Goal: Transaction & Acquisition: Purchase product/service

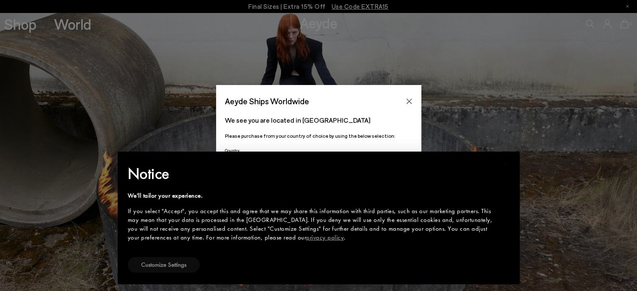
click at [165, 264] on button "Customize Settings" at bounding box center [164, 265] width 72 height 16
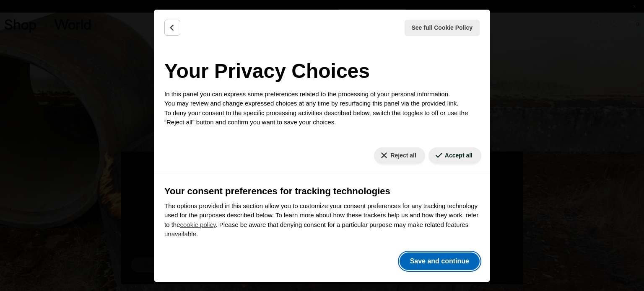
click at [461, 256] on button "Save and continue" at bounding box center [439, 262] width 80 height 18
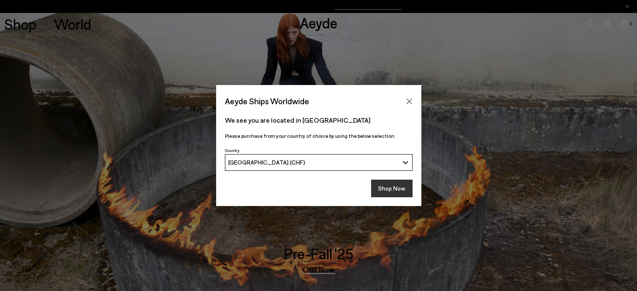
click at [402, 194] on button "Shop Now" at bounding box center [391, 189] width 41 height 18
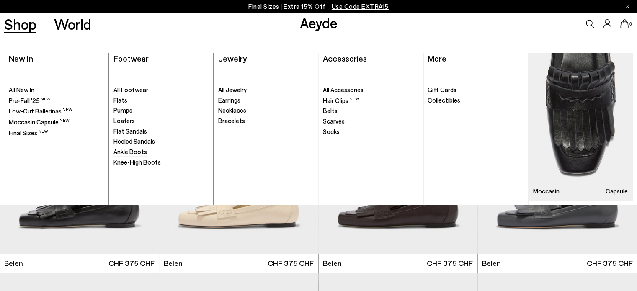
click at [137, 152] on span "Ankle Boots" at bounding box center [131, 152] width 34 height 8
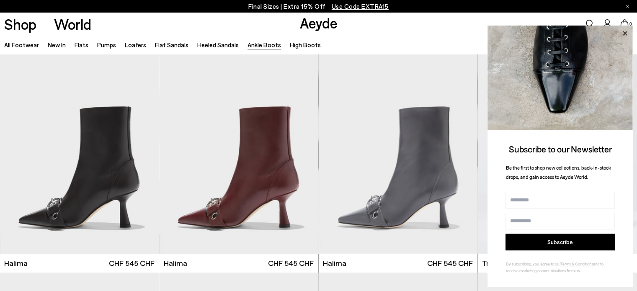
click at [623, 31] on icon at bounding box center [625, 33] width 11 height 11
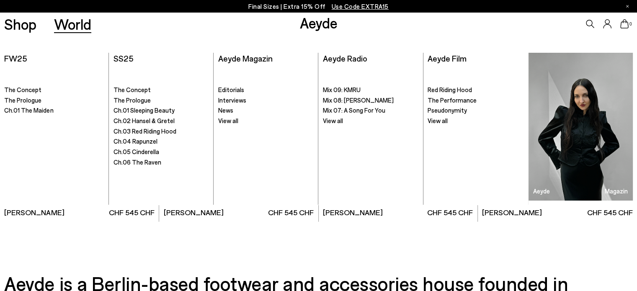
scroll to position [1799, 0]
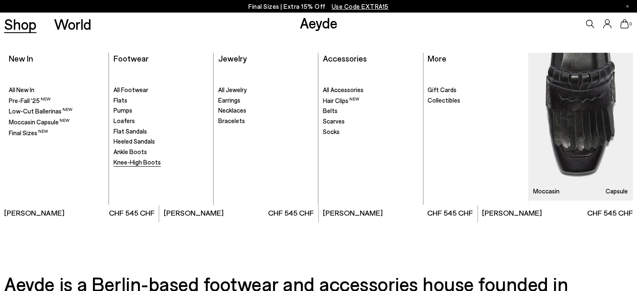
click at [142, 164] on span "Knee-High Boots" at bounding box center [137, 162] width 47 height 8
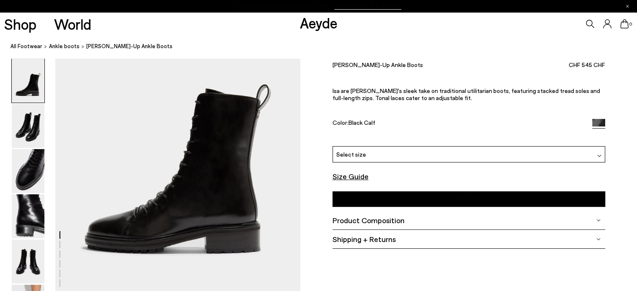
scroll to position [84, 0]
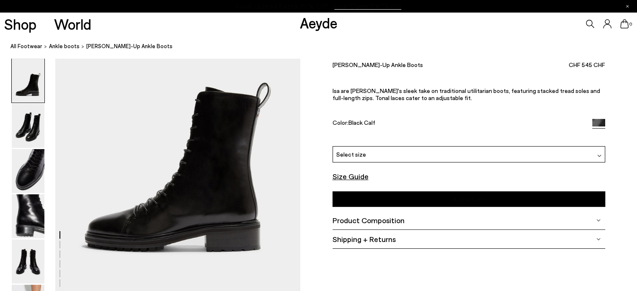
click at [365, 157] on div "Select size" at bounding box center [469, 154] width 273 height 16
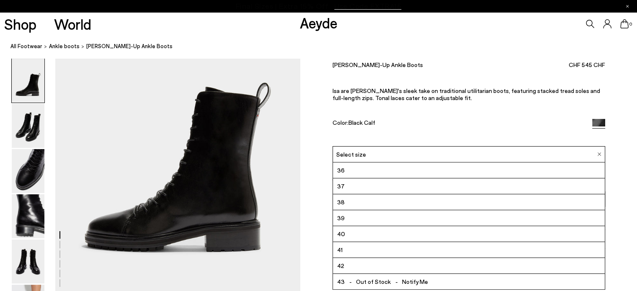
click at [365, 157] on div "Select size" at bounding box center [469, 154] width 273 height 16
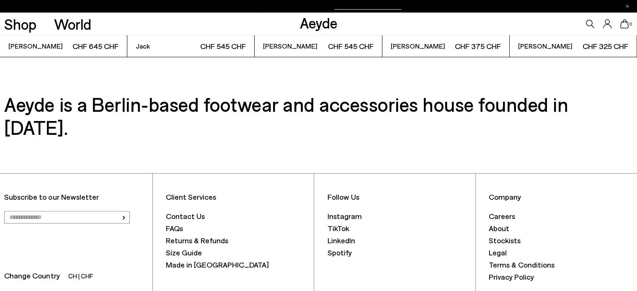
scroll to position [2256, 0]
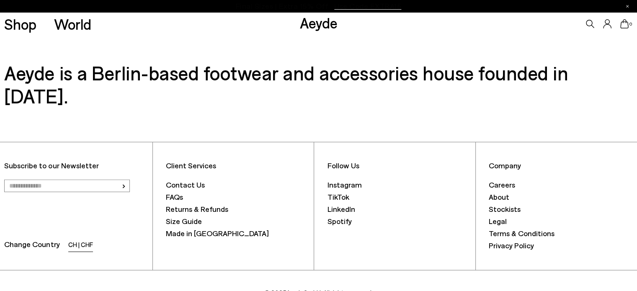
click at [78, 240] on li "CH | CHF" at bounding box center [80, 246] width 25 height 12
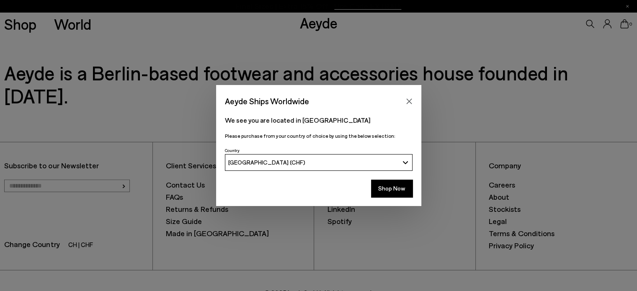
click at [272, 162] on span "[GEOGRAPHIC_DATA] (CHF)" at bounding box center [266, 162] width 77 height 7
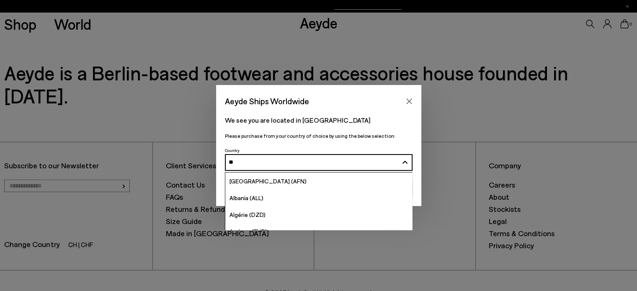
type input "***"
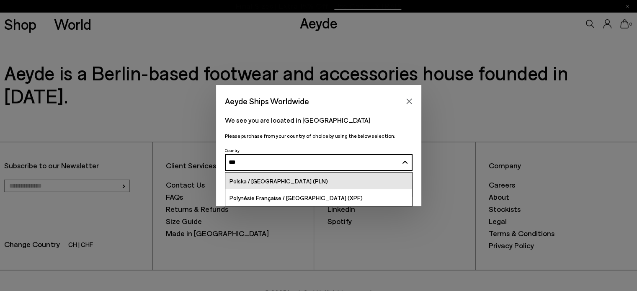
click at [303, 179] on link "Polska / [GEOGRAPHIC_DATA] (PLN)" at bounding box center [318, 181] width 187 height 17
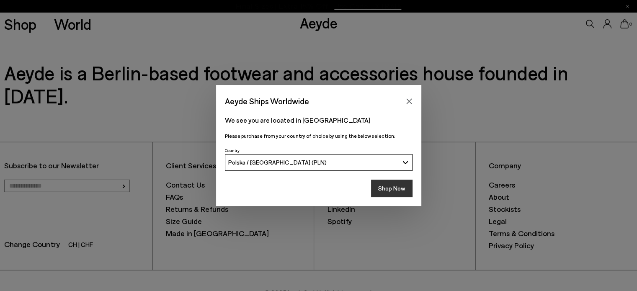
click at [382, 188] on button "Shop Now" at bounding box center [391, 189] width 41 height 18
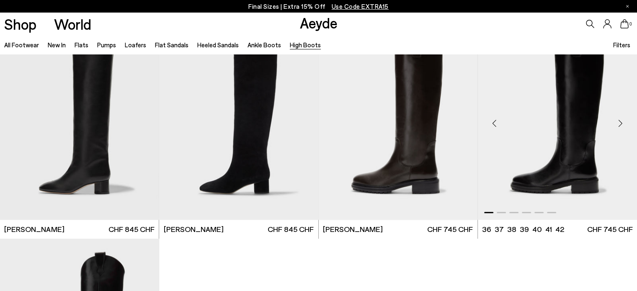
scroll to position [251, 0]
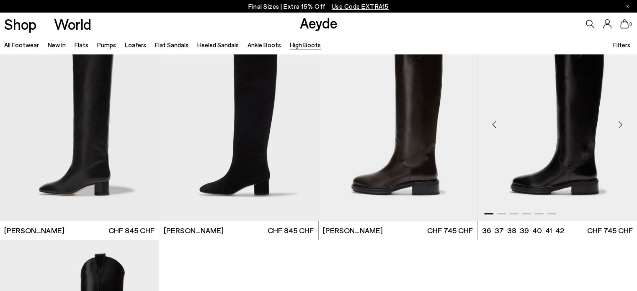
click at [567, 123] on img "1 / 6" at bounding box center [557, 121] width 159 height 200
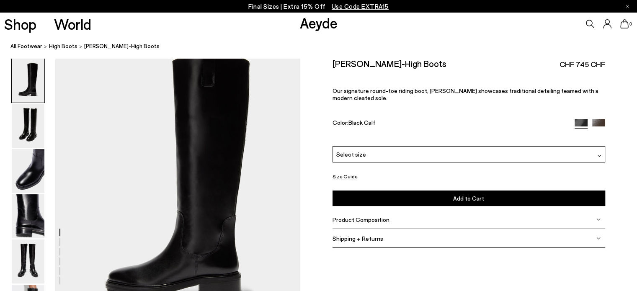
click at [416, 158] on div "Select size" at bounding box center [469, 154] width 273 height 16
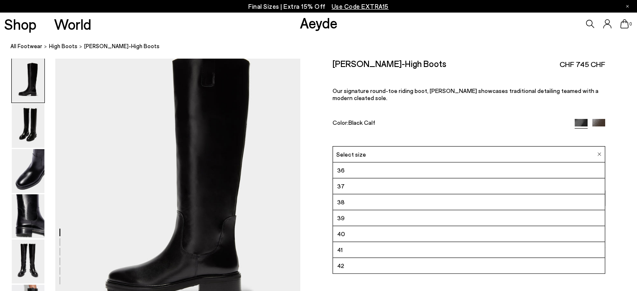
click at [355, 203] on li "38" at bounding box center [469, 202] width 272 height 16
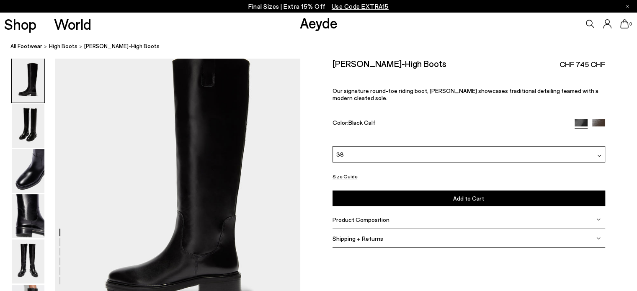
click at [342, 173] on button "Size Guide" at bounding box center [345, 176] width 25 height 10
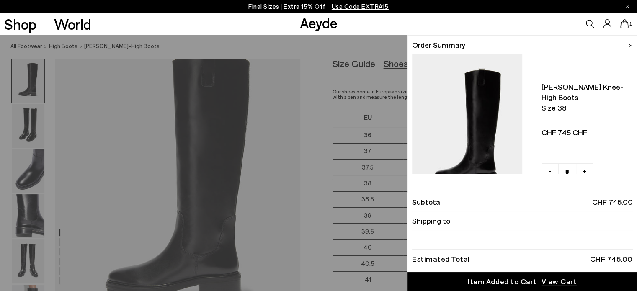
click at [631, 46] on img at bounding box center [631, 46] width 4 height 4
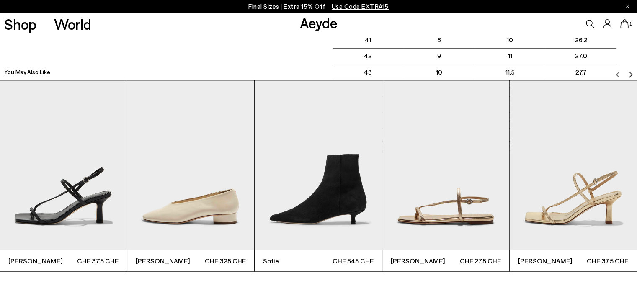
scroll to position [1927, 0]
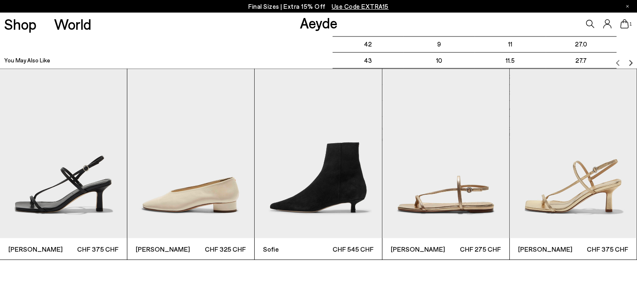
click at [631, 64] on img "Next slide" at bounding box center [631, 63] width 7 height 7
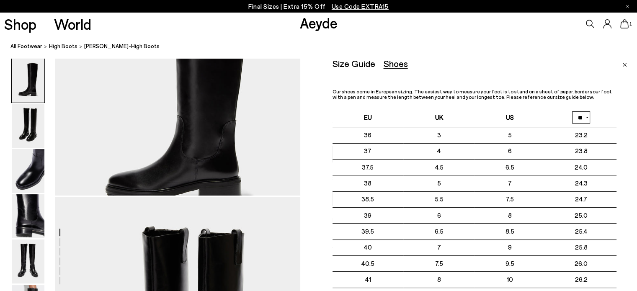
scroll to position [30, 0]
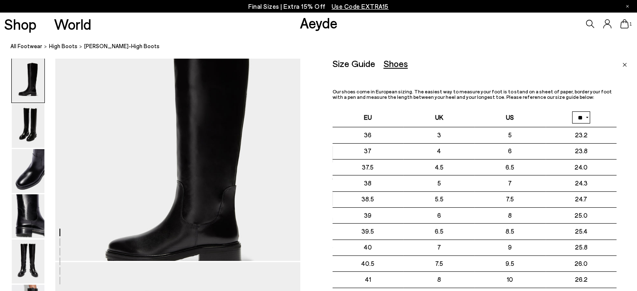
click at [626, 26] on icon at bounding box center [625, 23] width 8 height 9
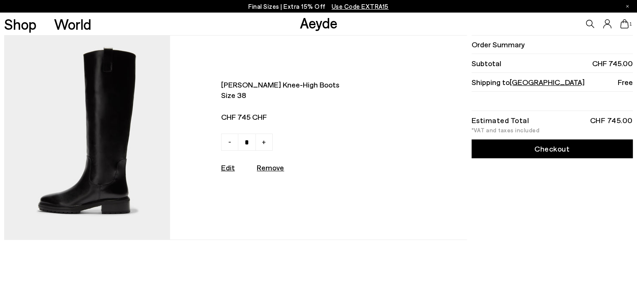
click at [279, 172] on u "Remove" at bounding box center [270, 167] width 27 height 9
type input "*"
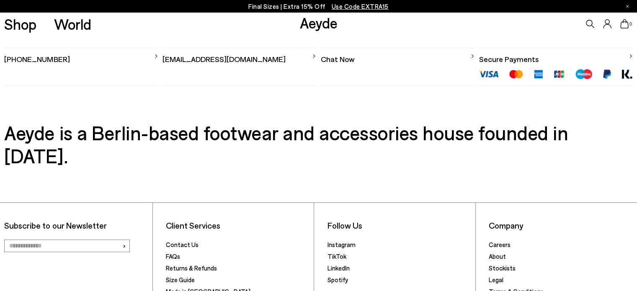
scroll to position [392, 0]
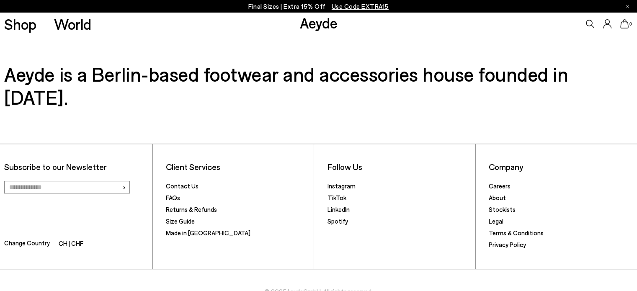
click at [35, 238] on span "Change Country" at bounding box center [27, 244] width 46 height 12
click at [67, 238] on li "CH | CHF" at bounding box center [71, 244] width 25 height 12
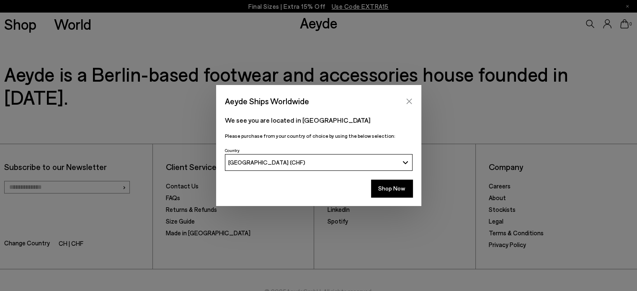
click at [411, 96] on button "Close" at bounding box center [409, 101] width 13 height 13
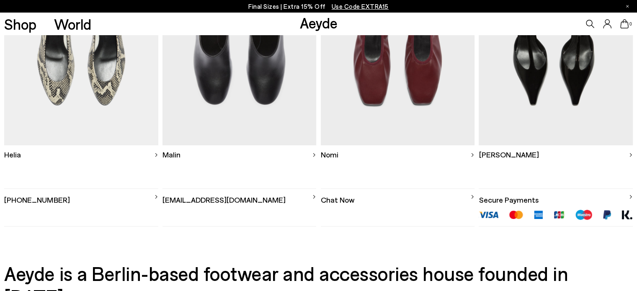
scroll to position [0, 0]
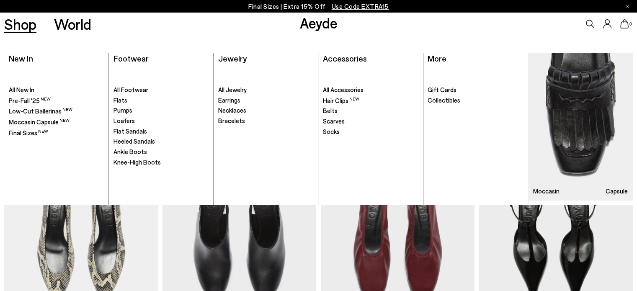
click at [133, 152] on span "Ankle Boots" at bounding box center [131, 152] width 34 height 8
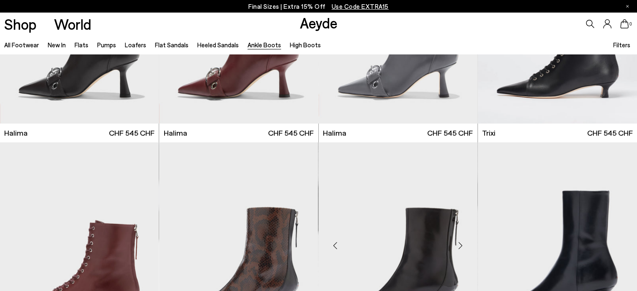
scroll to position [293, 0]
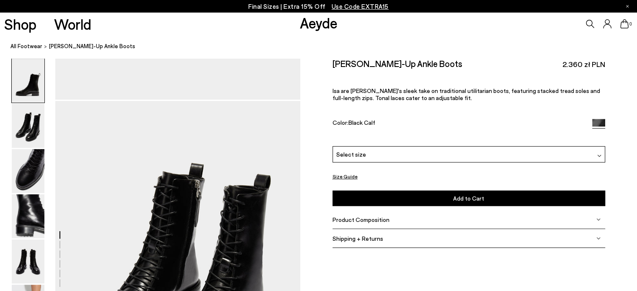
scroll to position [335, 0]
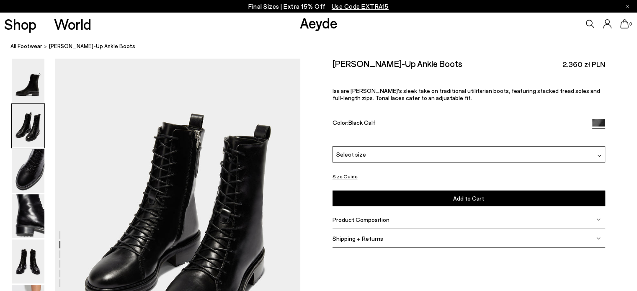
click at [427, 151] on div "Select size" at bounding box center [469, 154] width 273 height 16
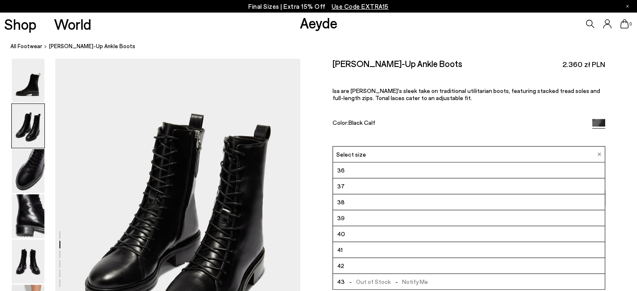
click at [427, 151] on div "Select size" at bounding box center [469, 154] width 273 height 16
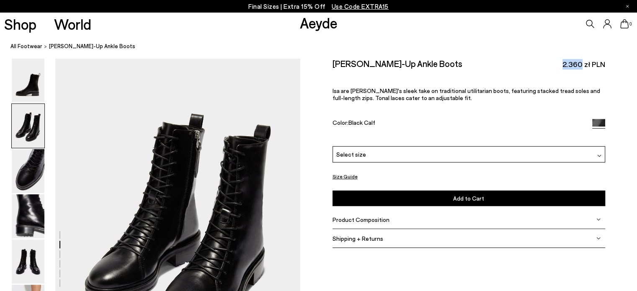
drag, startPoint x: 561, startPoint y: 66, endPoint x: 582, endPoint y: 67, distance: 21.0
click at [582, 67] on div "[PERSON_NAME]-Up Ankle Boots 2.360 zł PLN" at bounding box center [469, 63] width 273 height 11
copy span "2.360"
